Goal: Task Accomplishment & Management: Manage account settings

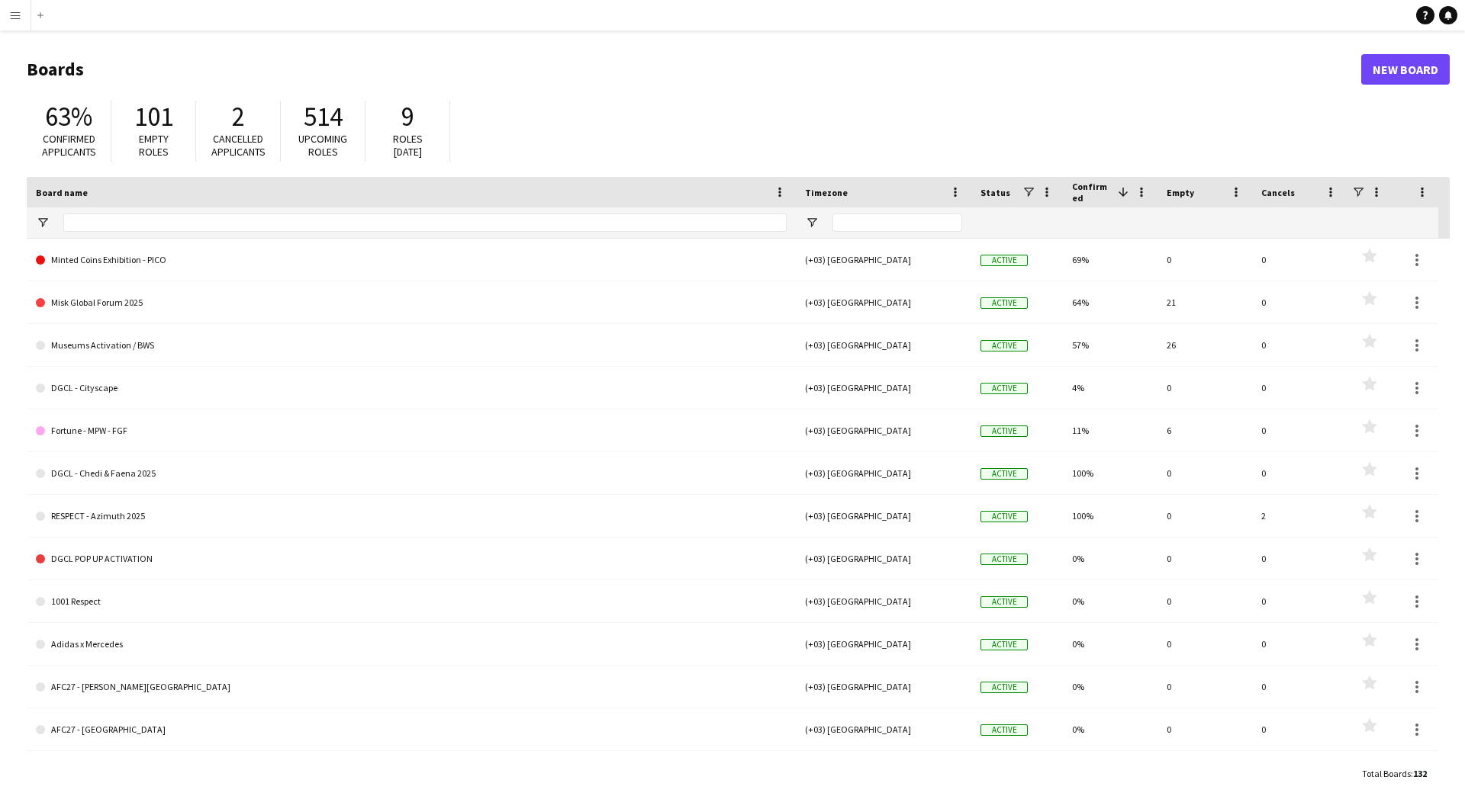
click at [7, 13] on button "Menu" at bounding box center [15, 15] width 31 height 31
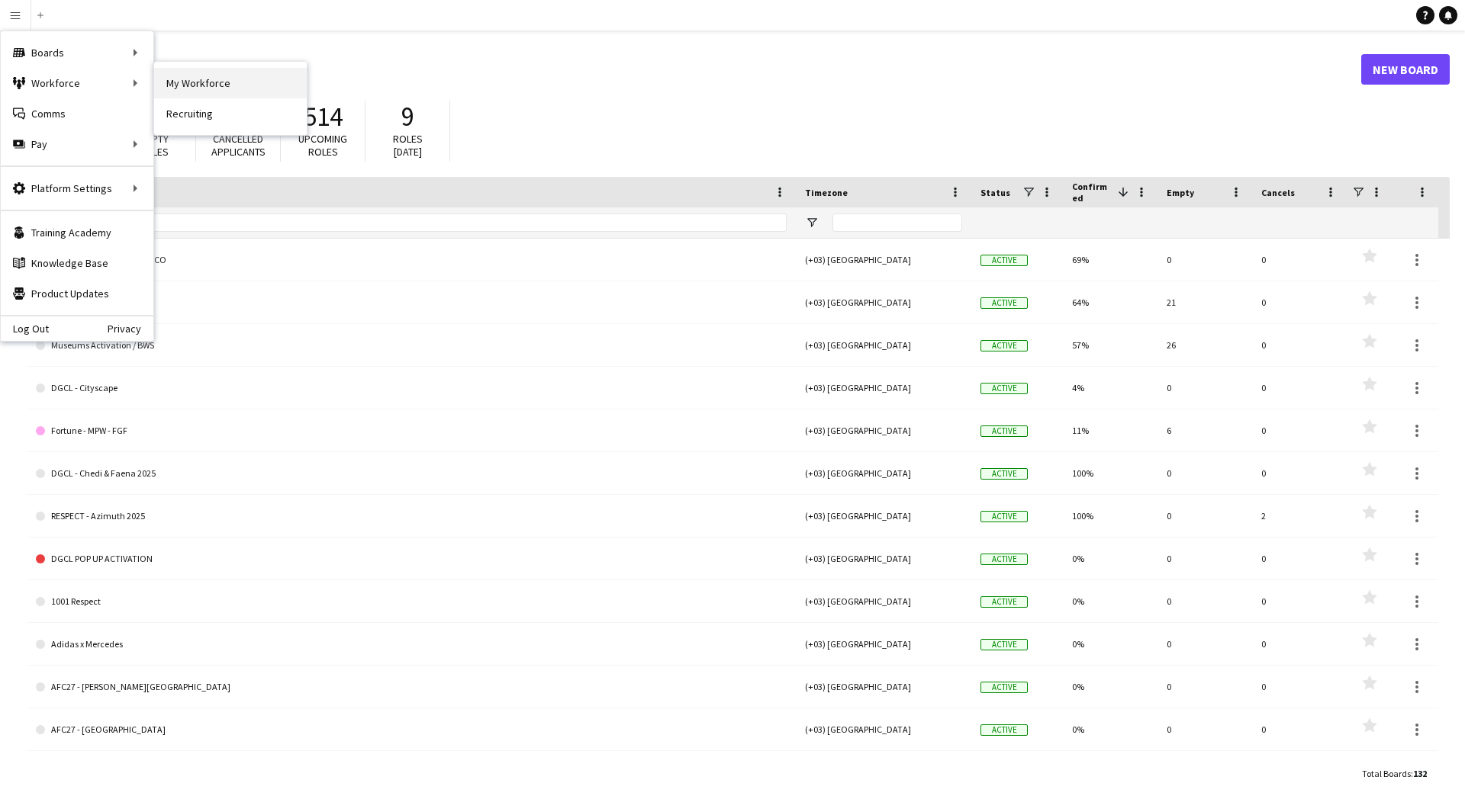
click at [238, 70] on link "My Workforce" at bounding box center [230, 83] width 153 height 31
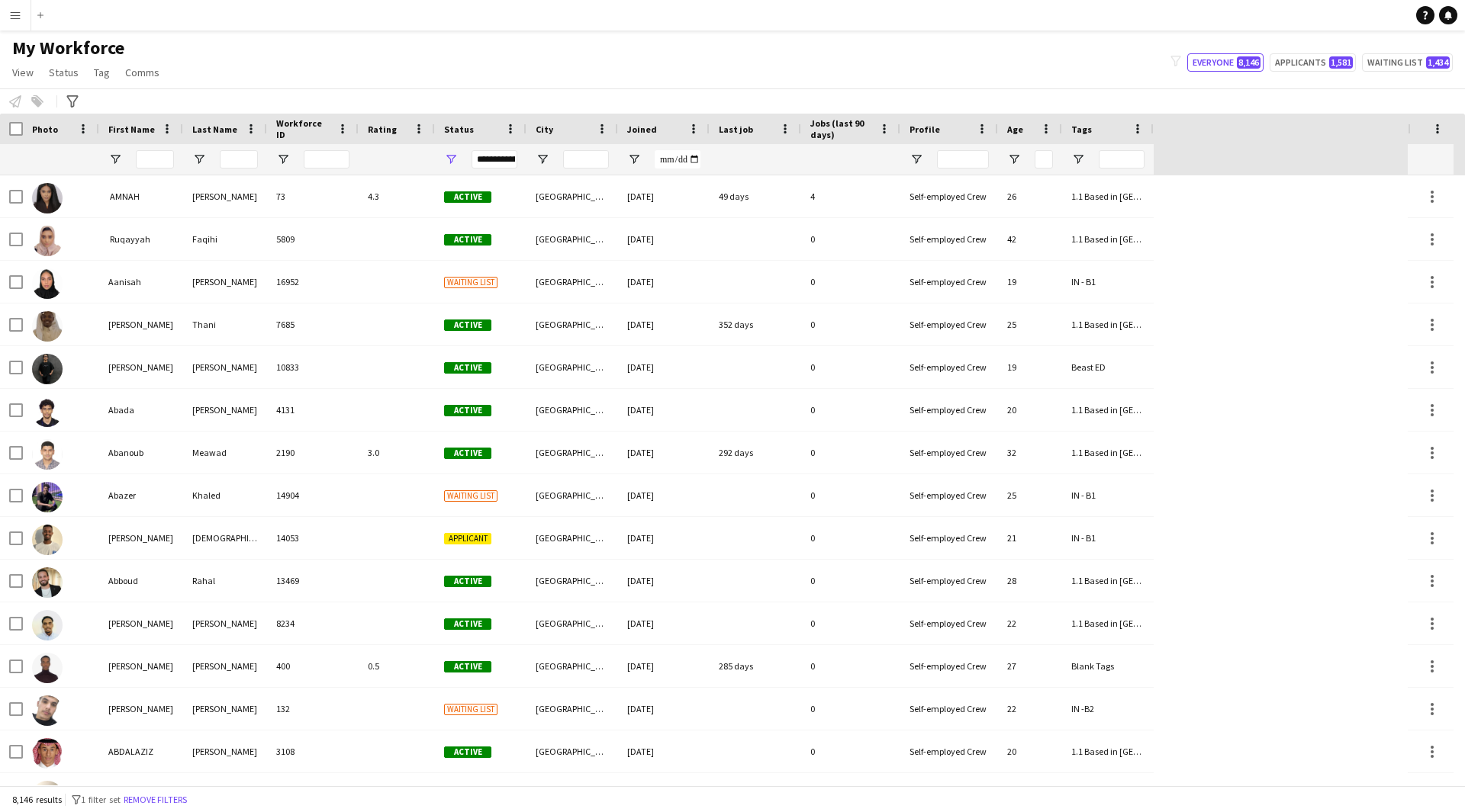
click at [1241, 161] on div "Workforce Details Photo First Name" at bounding box center [703, 145] width 1407 height 61
click at [1138, 169] on input "Tags Filter Input" at bounding box center [1122, 159] width 46 height 18
